Goal: Complete application form

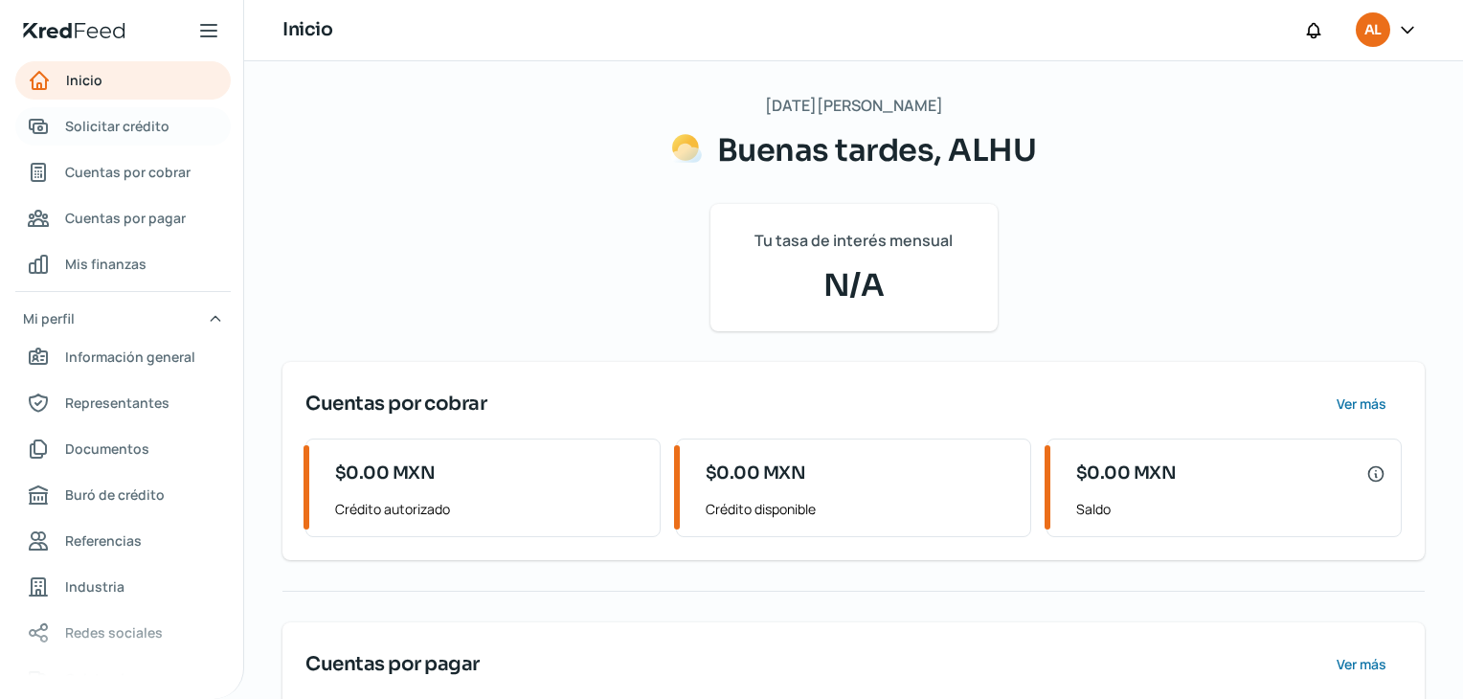
click at [153, 128] on span "Solicitar crédito" at bounding box center [117, 126] width 104 height 24
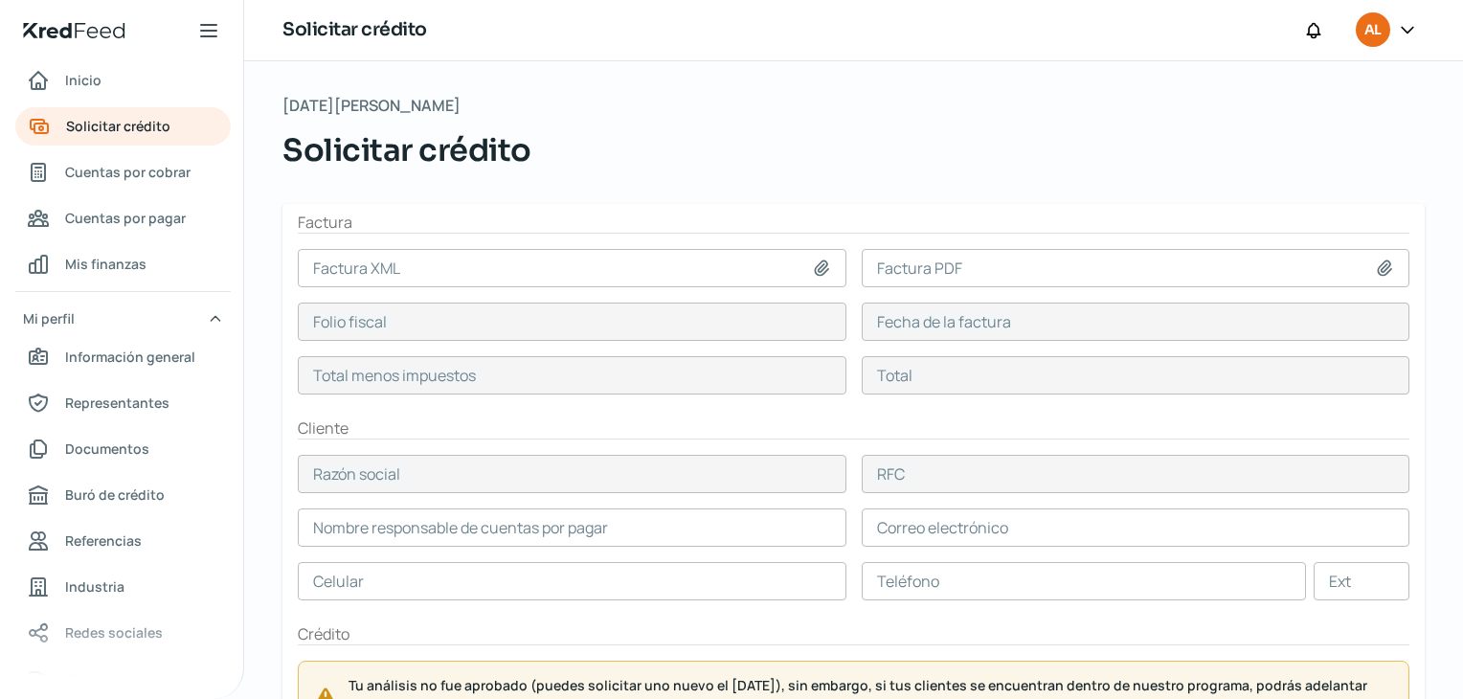
click at [549, 271] on input at bounding box center [572, 268] width 549 height 38
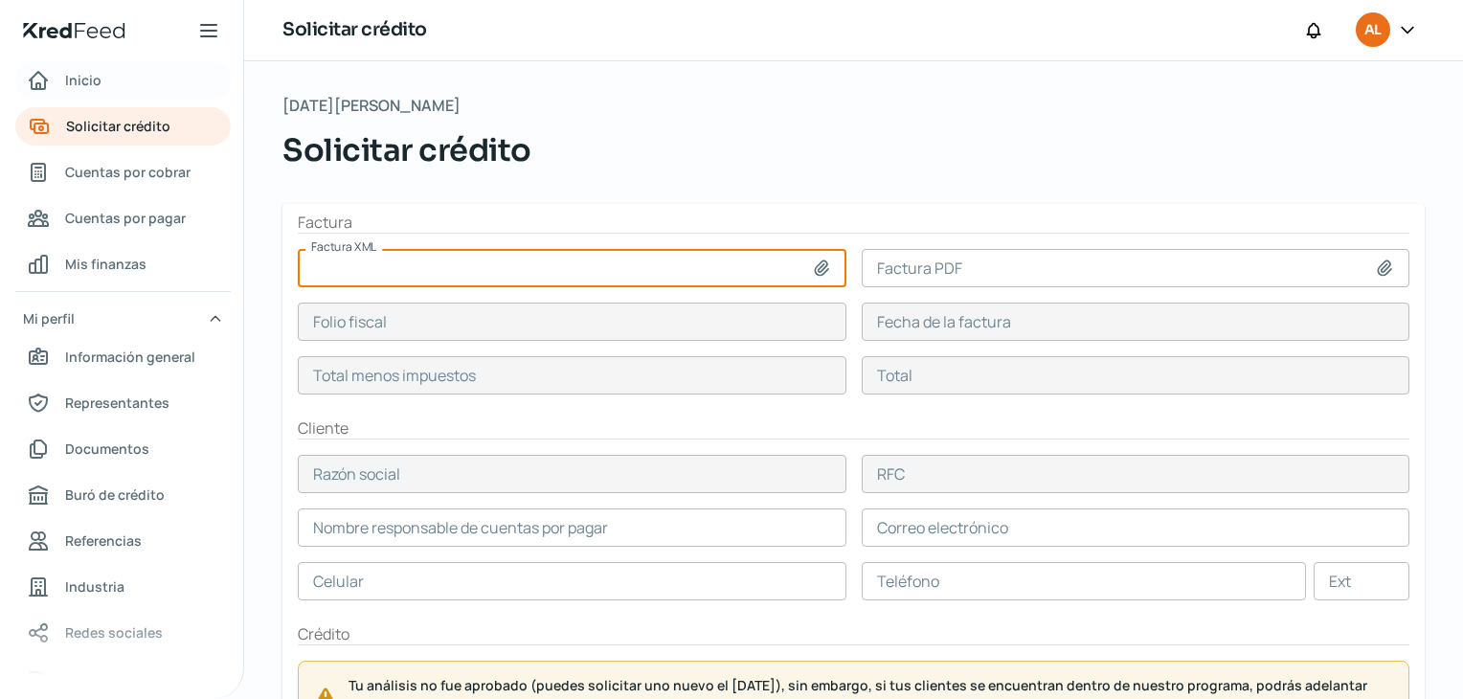
click at [69, 78] on span "Inicio" at bounding box center [83, 80] width 36 height 24
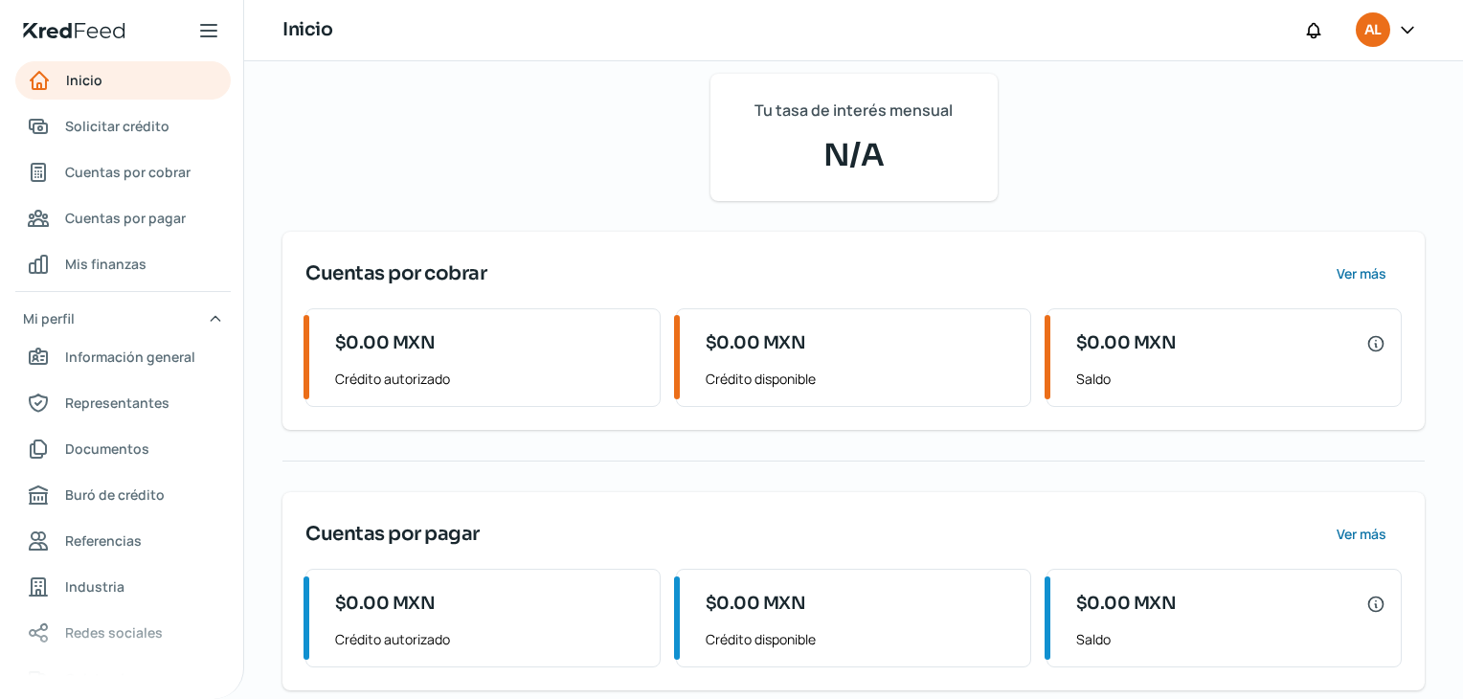
scroll to position [150, 0]
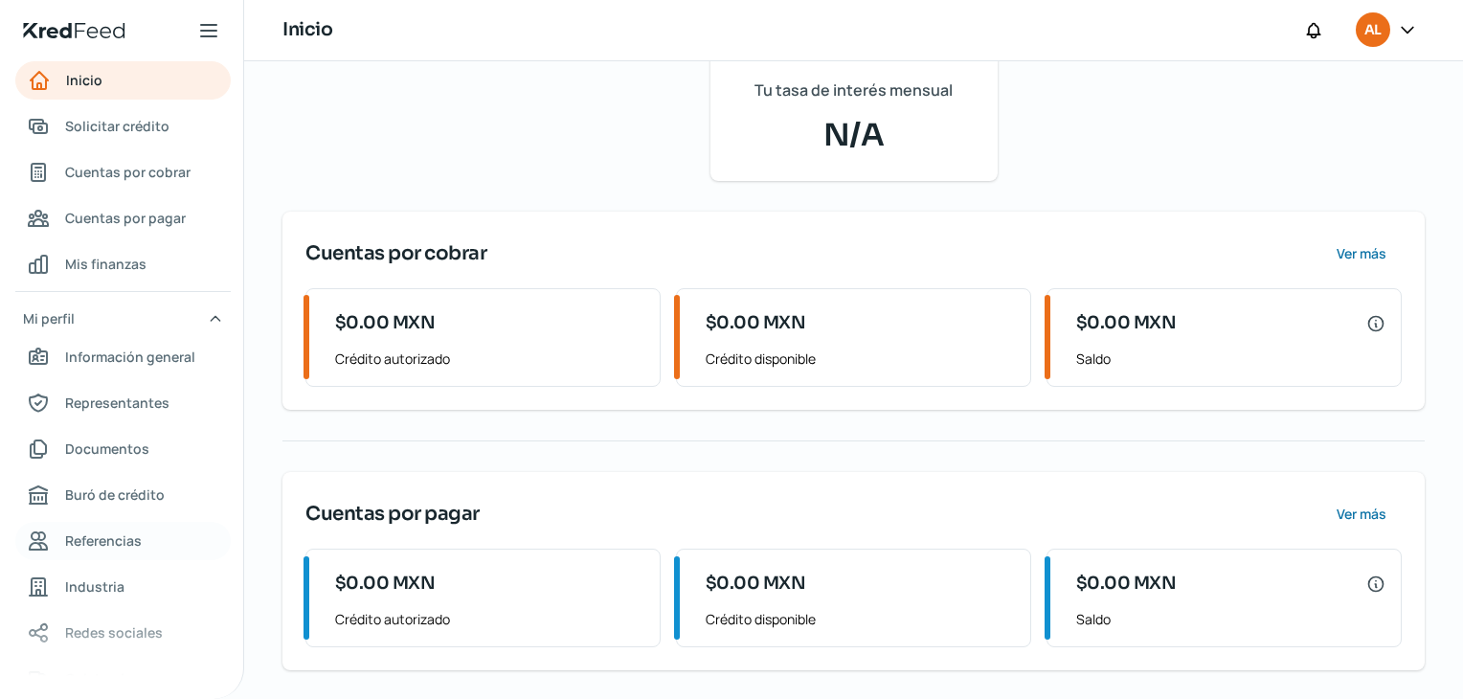
click at [101, 545] on span "Referencias" at bounding box center [103, 541] width 77 height 24
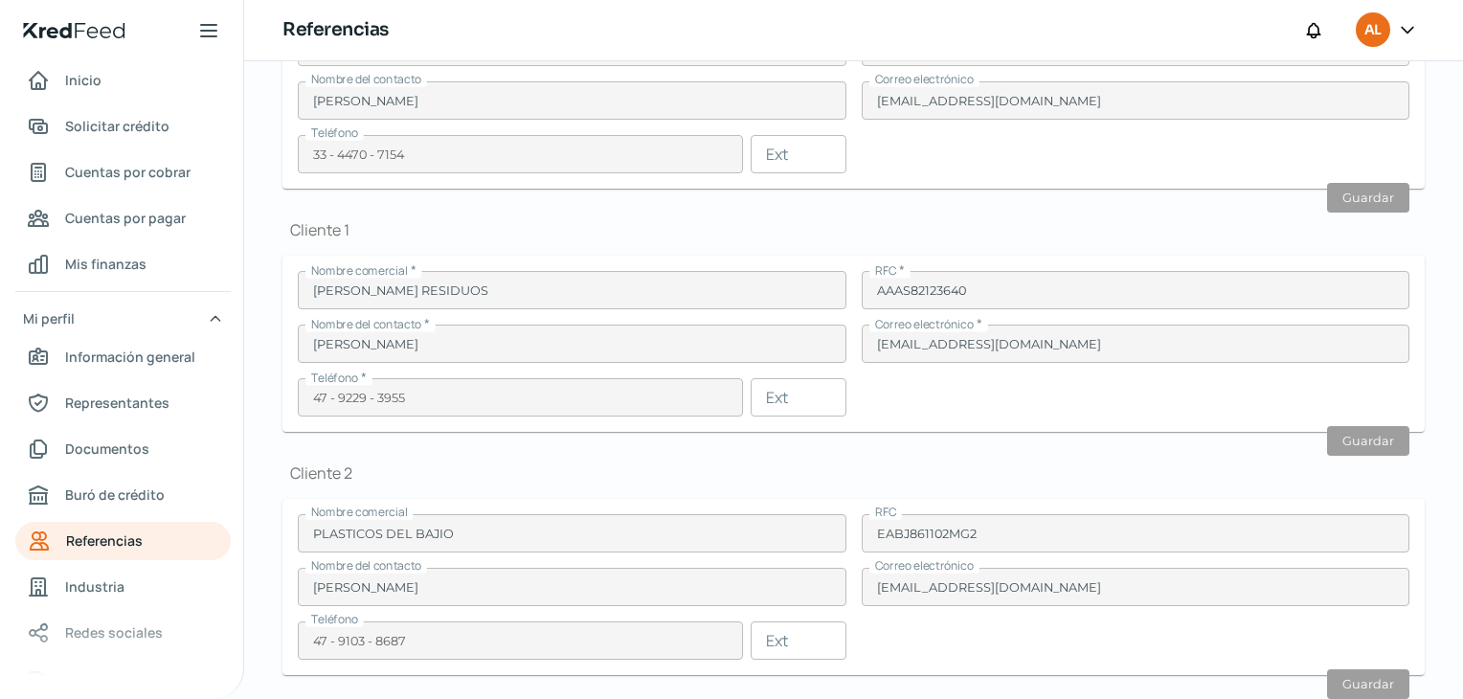
scroll to position [624, 0]
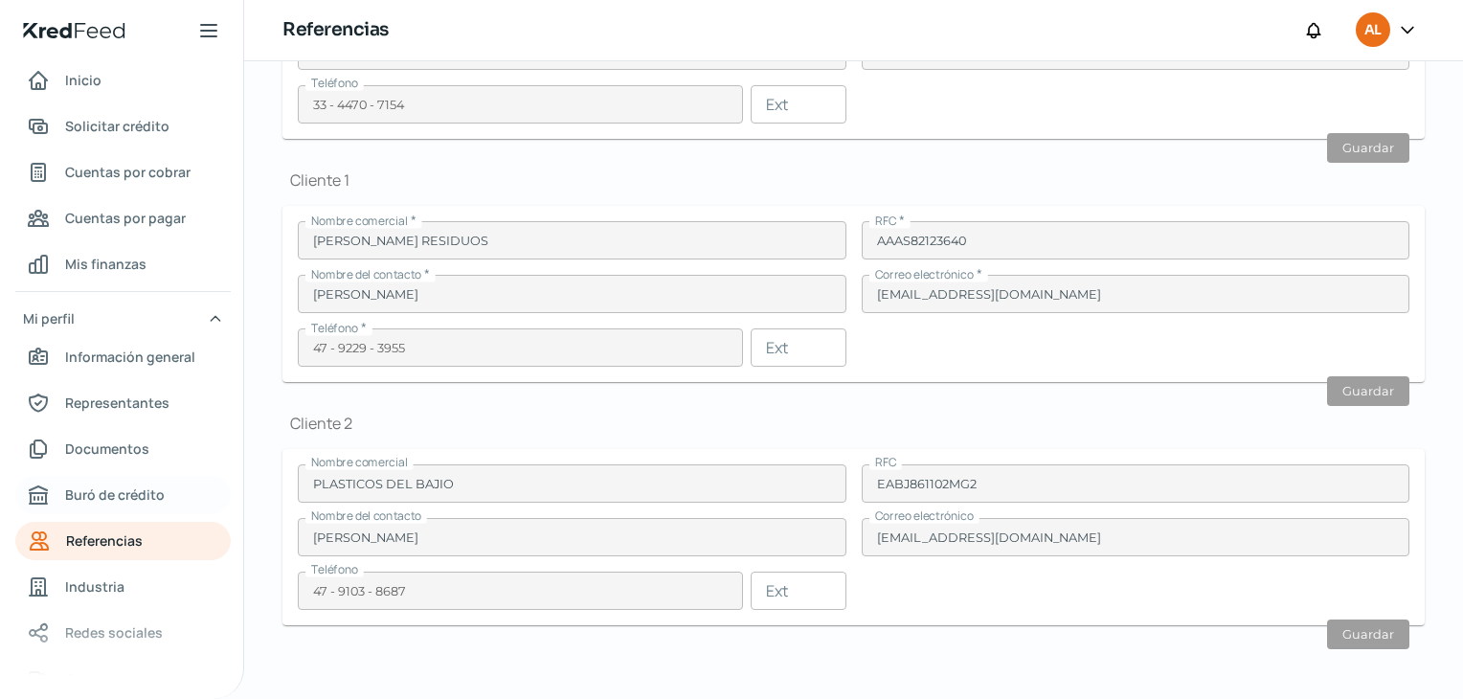
click at [130, 495] on span "Buró de crédito" at bounding box center [115, 495] width 100 height 24
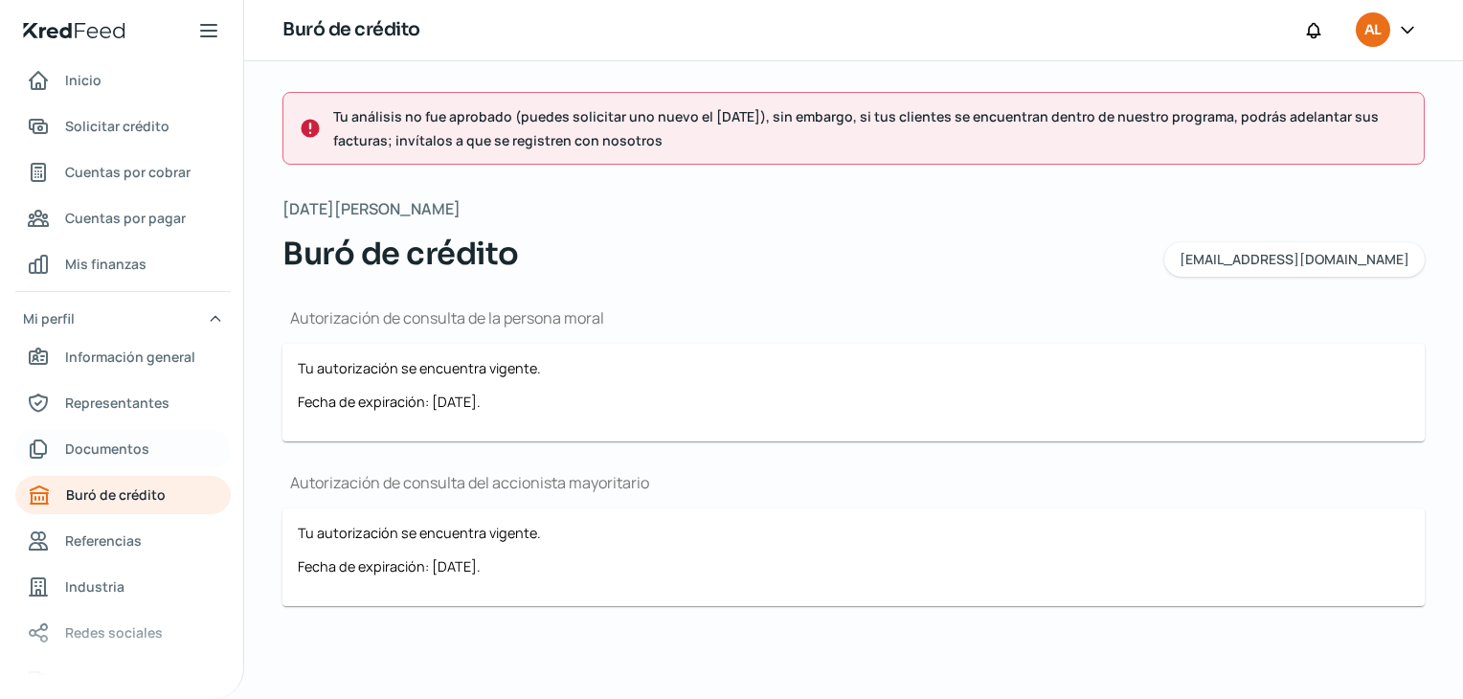
click at [115, 453] on span "Documentos" at bounding box center [107, 449] width 84 height 24
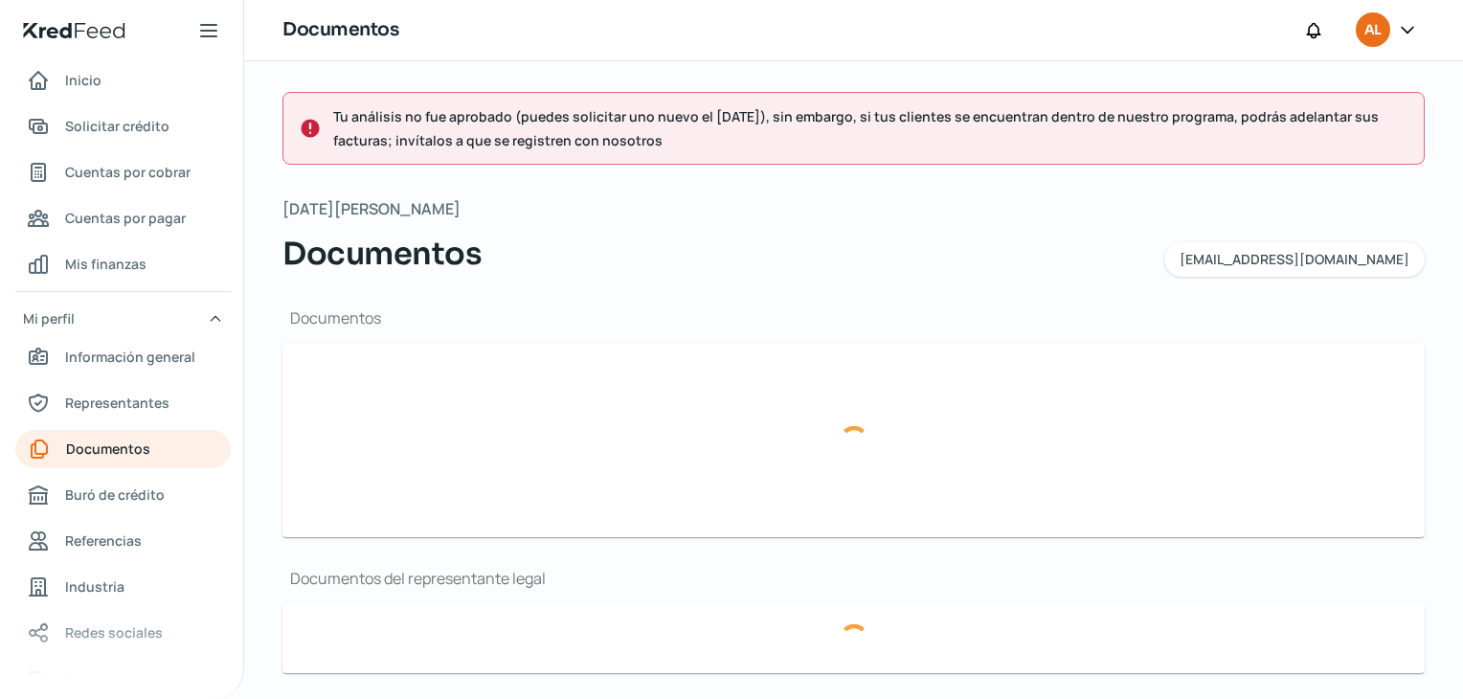
type input "CSF ALHU [DATE].pdf"
type input "FINANCIEROS 2025.pdf"
type input "00746656000119989986CH (7)[1].pdf"
type input "00746656000119989986CH (6)[1].pdf"
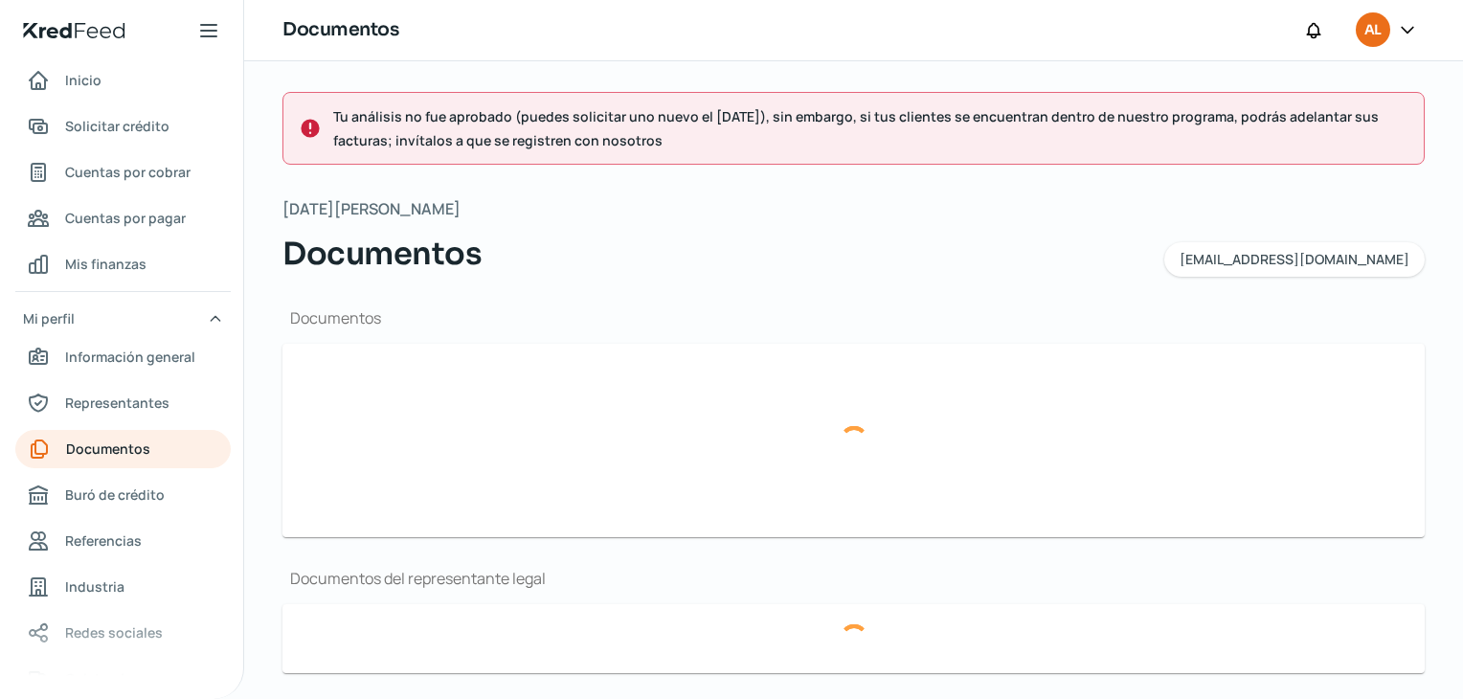
type input "EDO CTA ALHU [DATE].pdf"
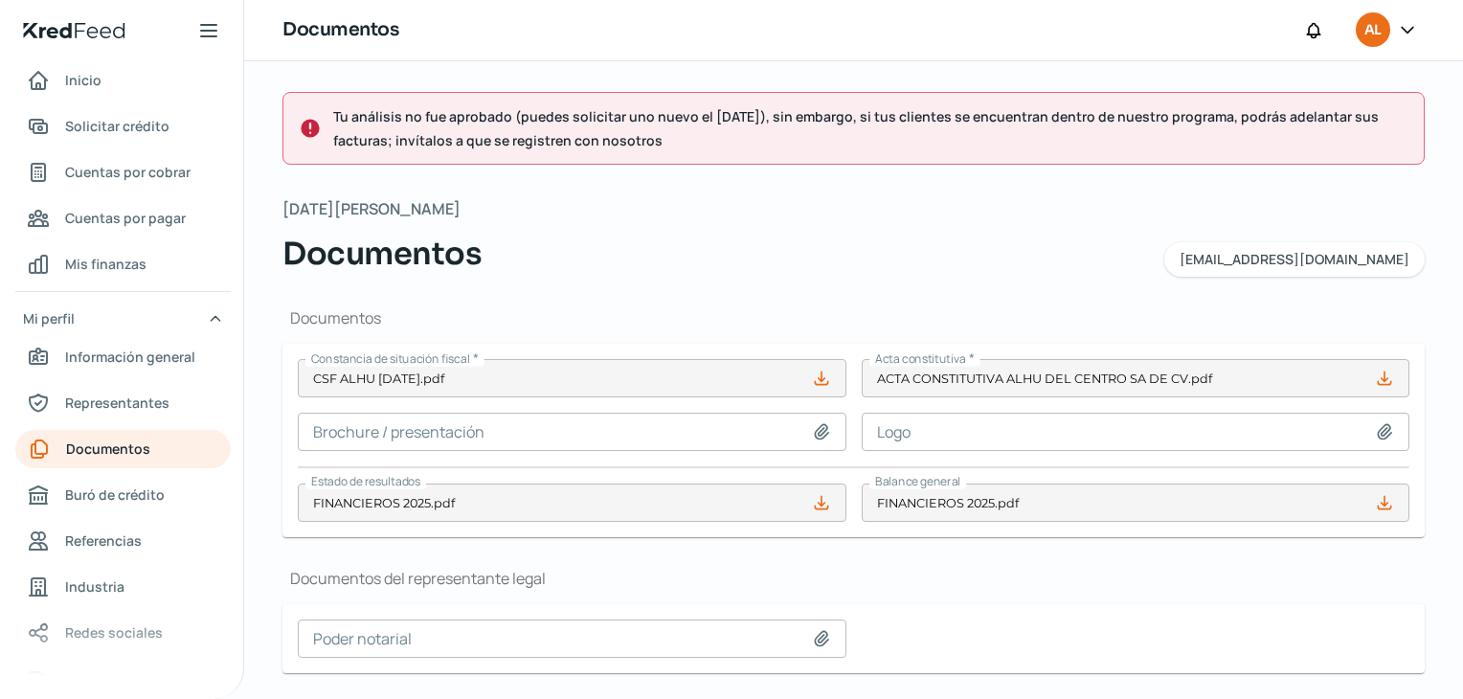
click at [820, 377] on icon at bounding box center [821, 378] width 12 height 12
click at [1413, 34] on icon at bounding box center [1407, 29] width 19 height 19
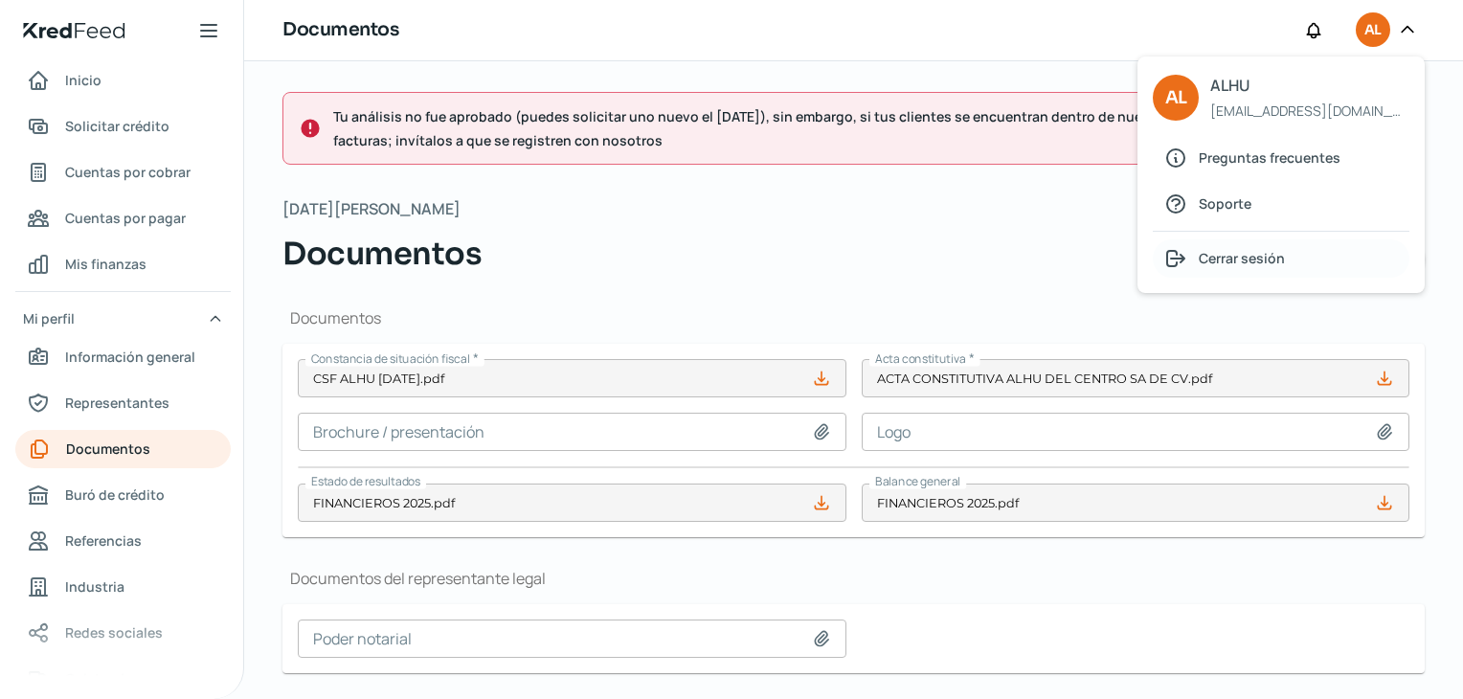
click at [1257, 258] on span "Cerrar sesión" at bounding box center [1242, 258] width 86 height 24
